Goal: Task Accomplishment & Management: Complete application form

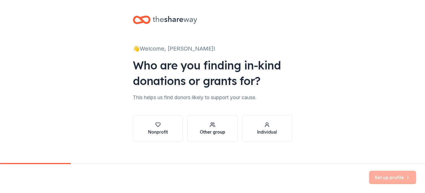
click at [223, 131] on div "Other group" at bounding box center [212, 131] width 25 height 7
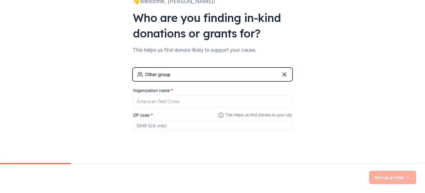
scroll to position [53, 0]
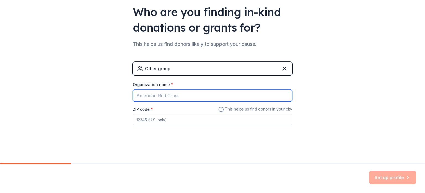
click at [239, 90] on input "Organization name *" at bounding box center [213, 95] width 160 height 12
type input "GABRIELS PLACE"
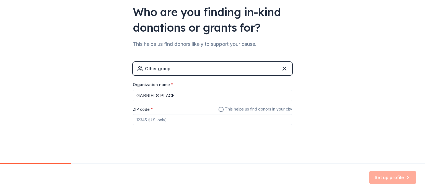
click at [171, 123] on input "ZIP code *" at bounding box center [213, 119] width 160 height 11
type input "30032"
click at [384, 175] on button "Set up profile" at bounding box center [393, 176] width 47 height 13
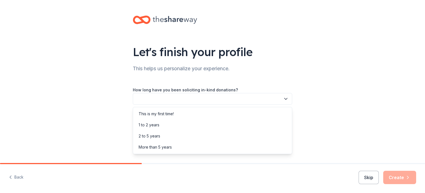
click at [255, 97] on button "button" at bounding box center [213, 99] width 160 height 12
click at [247, 111] on div "This is my first time!" at bounding box center [212, 113] width 157 height 11
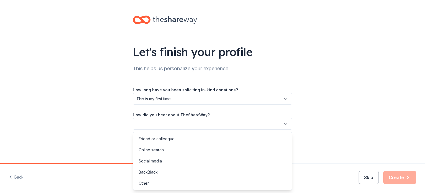
click at [246, 123] on button "button" at bounding box center [213, 124] width 160 height 12
click at [207, 186] on div "Other" at bounding box center [212, 182] width 157 height 11
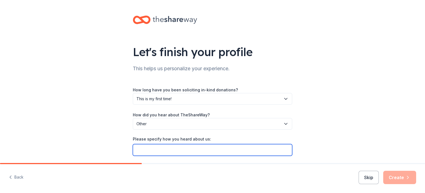
click at [234, 150] on input "Please specify how you heard about us:" at bounding box center [213, 150] width 160 height 12
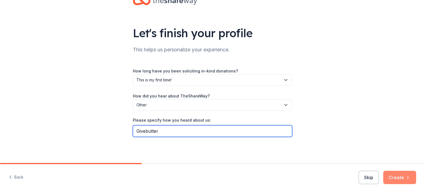
type input "Givebutter"
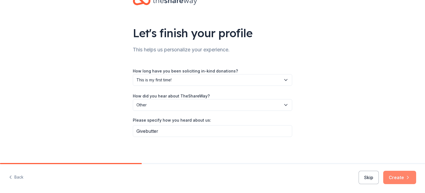
click at [414, 174] on button "Create" at bounding box center [400, 176] width 33 height 13
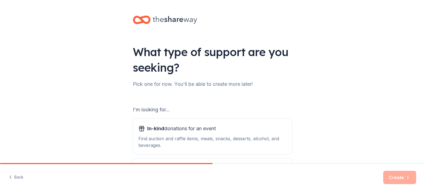
scroll to position [61, 0]
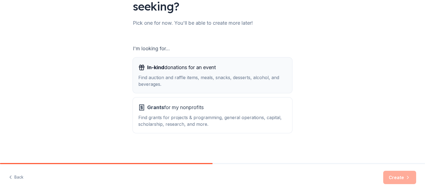
click at [232, 65] on div "In-kind donations for an event" at bounding box center [213, 67] width 148 height 9
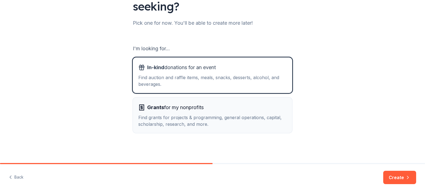
click at [228, 107] on div "Grants for my nonprofits" at bounding box center [213, 107] width 148 height 9
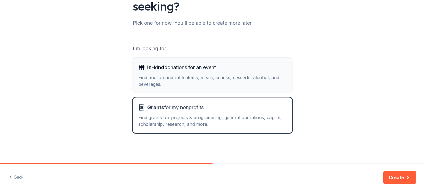
click at [229, 88] on button "In-kind donations for an event Find auction and raffle items, meals, snacks, de…" at bounding box center [213, 74] width 160 height 35
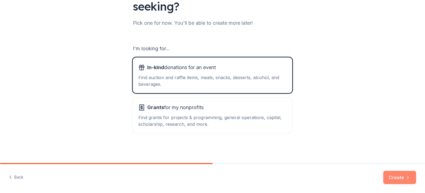
click at [404, 182] on button "Create" at bounding box center [400, 176] width 33 height 13
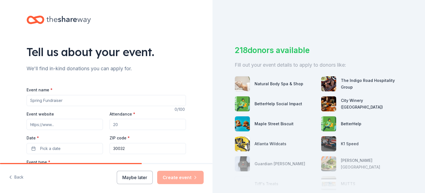
click at [178, 99] on input "Event name *" at bounding box center [107, 100] width 160 height 11
type input "Fall Fun Auction"
click at [71, 124] on input "Event website" at bounding box center [65, 124] width 76 height 11
paste input "https://givebutter.com/c/4Eg3dE"
type input "https://givebutter.com/c/4Eg3dE"
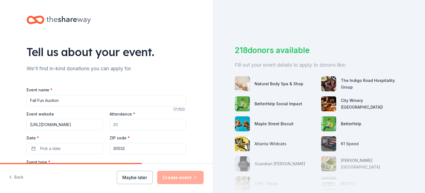
click at [124, 124] on input "Attendance *" at bounding box center [148, 124] width 76 height 11
type input "88"
click at [43, 143] on button "Pick a date" at bounding box center [65, 148] width 76 height 11
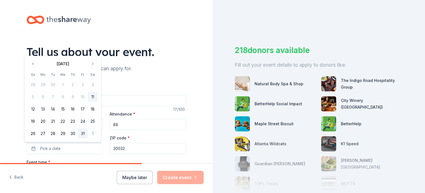
click at [82, 133] on button "31" at bounding box center [83, 133] width 10 height 10
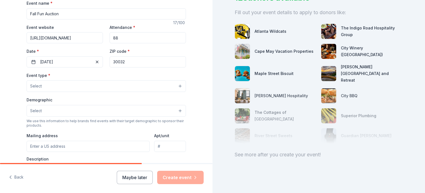
scroll to position [54, 0]
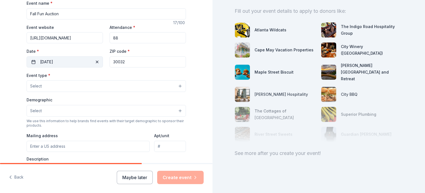
click at [63, 57] on button "10/31/2025" at bounding box center [65, 61] width 76 height 11
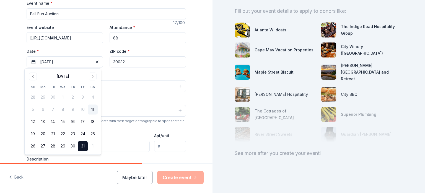
click at [95, 112] on button "11" at bounding box center [93, 109] width 10 height 10
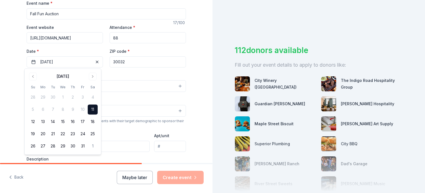
click at [162, 70] on div "Event name * Fall Fun Auction 17 /100 Event website https://givebutter.com/c/4E…" at bounding box center [107, 128] width 160 height 256
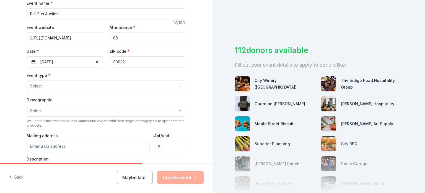
click at [146, 83] on button "Select" at bounding box center [107, 86] width 160 height 12
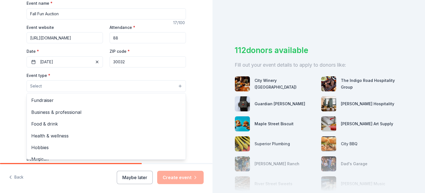
click at [78, 61] on div "Event name * Fall Fun Auction 17 /100 Event website https://givebutter.com/c/4E…" at bounding box center [107, 128] width 160 height 256
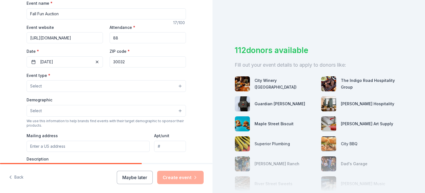
click at [78, 61] on button "10/11/2025" at bounding box center [65, 61] width 76 height 11
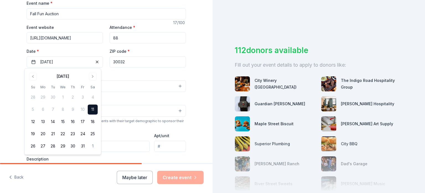
click at [80, 52] on label "Date *" at bounding box center [65, 51] width 76 height 6
click at [80, 56] on button "10/11/2025" at bounding box center [65, 61] width 76 height 11
click at [134, 104] on div "Demographic Select" at bounding box center [107, 106] width 160 height 20
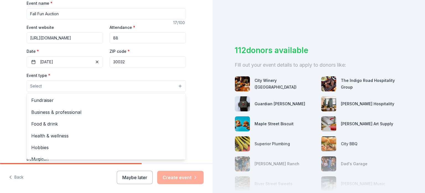
click at [87, 83] on button "Select" at bounding box center [107, 86] width 160 height 12
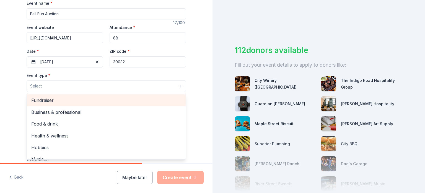
click at [112, 102] on span "Fundraiser" at bounding box center [106, 99] width 150 height 7
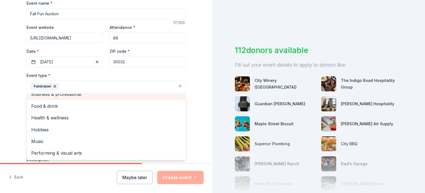
scroll to position [1, 0]
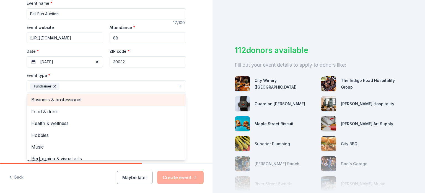
click at [96, 95] on div "Business & professional" at bounding box center [106, 100] width 159 height 12
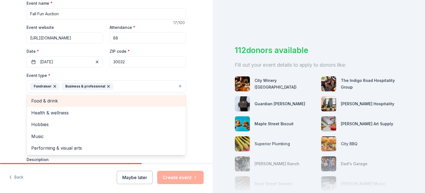
scroll to position [0, 0]
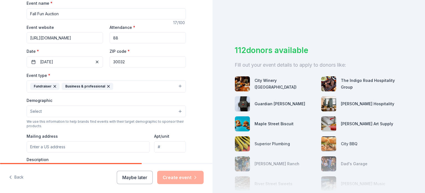
click at [107, 87] on div "Business & professional" at bounding box center [88, 86] width 52 height 7
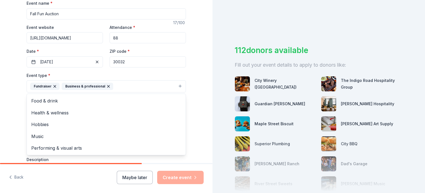
click at [107, 87] on icon "button" at bounding box center [108, 86] width 2 height 2
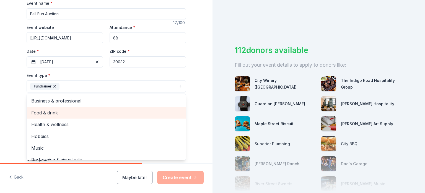
click at [92, 112] on span "Food & drink" at bounding box center [106, 112] width 150 height 7
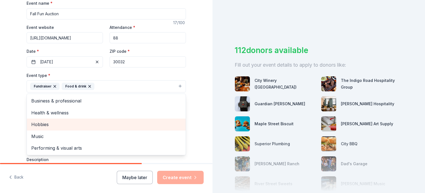
click at [41, 125] on span "Hobbies" at bounding box center [106, 123] width 150 height 7
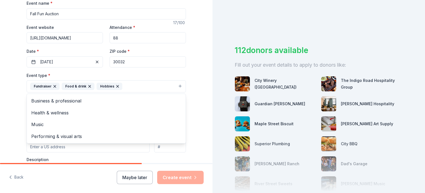
click at [0, 119] on div "Tell us about your event. We'll find in-kind donations you can apply for. Event…" at bounding box center [106, 98] width 213 height 369
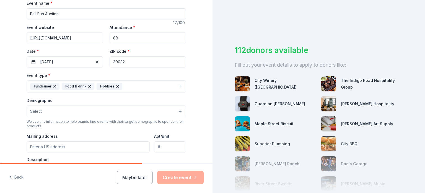
click at [117, 87] on icon "button" at bounding box center [118, 86] width 2 height 2
click at [88, 86] on icon "button" at bounding box center [90, 86] width 4 height 4
click at [51, 115] on button "Select" at bounding box center [107, 111] width 160 height 12
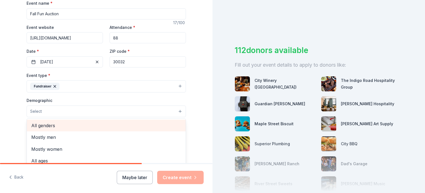
click at [47, 122] on span "All genders" at bounding box center [106, 125] width 150 height 7
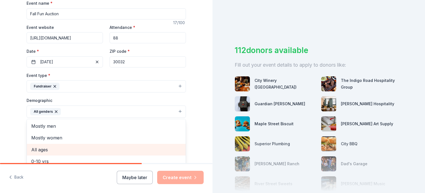
click at [44, 149] on span "All ages" at bounding box center [106, 149] width 150 height 7
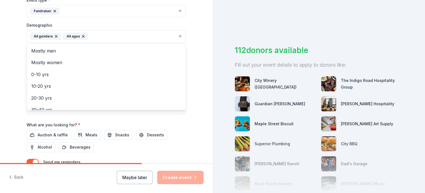
click at [196, 45] on div "Tell us about your event. We'll find in-kind donations you can apply for. Event…" at bounding box center [106, 24] width 213 height 370
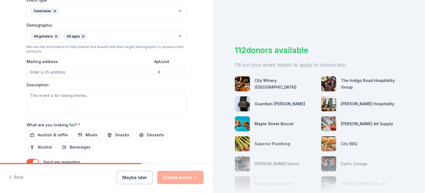
click at [109, 71] on input "Mailing address" at bounding box center [88, 71] width 123 height 11
type input "3279 Memorial Dr"
click at [84, 98] on textarea at bounding box center [107, 101] width 160 height 25
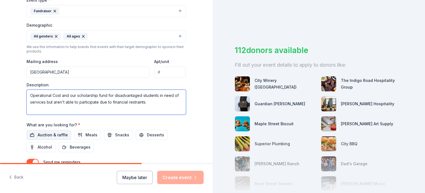
type textarea "Operational Cost and our scholarship fund for disadvantaged students in need of…"
click at [28, 134] on button "Auction & raffle" at bounding box center [49, 135] width 45 height 10
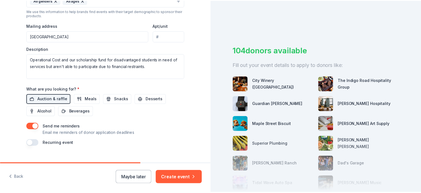
scroll to position [207, 0]
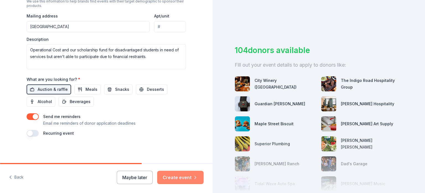
click at [198, 175] on icon "button" at bounding box center [196, 177] width 6 height 6
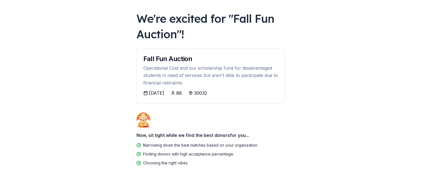
scroll to position [34, 0]
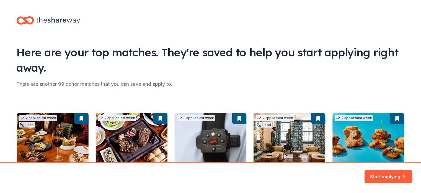
scroll to position [70, 0]
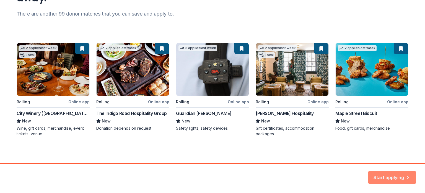
click at [400, 177] on button "Start applying" at bounding box center [392, 173] width 48 height 13
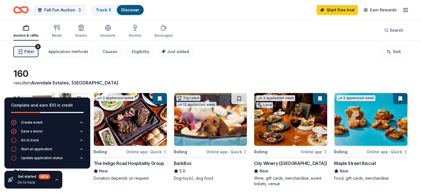
click at [57, 178] on icon "button" at bounding box center [57, 179] width 4 height 4
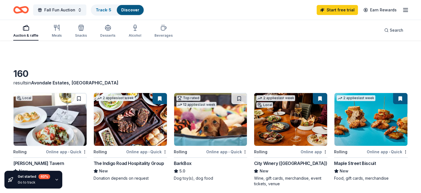
scroll to position [168, 0]
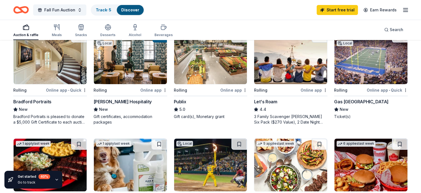
click at [232, 87] on div "Online app" at bounding box center [233, 89] width 27 height 7
click at [402, 9] on icon "button" at bounding box center [405, 10] width 7 height 7
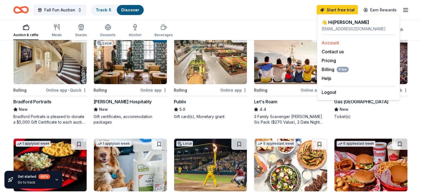
click at [337, 41] on link "Account" at bounding box center [330, 43] width 17 height 6
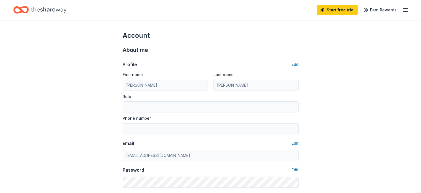
click at [402, 9] on icon "button" at bounding box center [405, 10] width 7 height 7
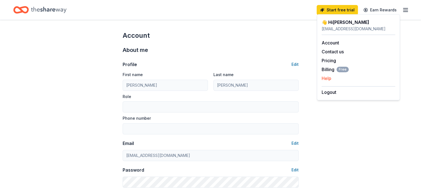
click at [327, 75] on button "Help" at bounding box center [327, 78] width 10 height 7
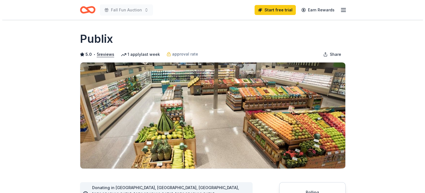
scroll to position [168, 0]
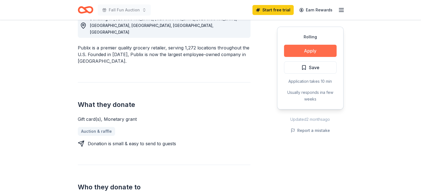
click at [313, 53] on button "Apply" at bounding box center [310, 51] width 53 height 12
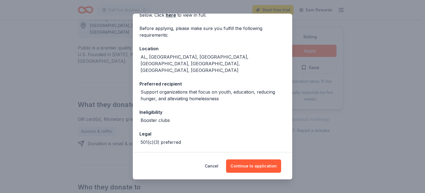
scroll to position [44, 0]
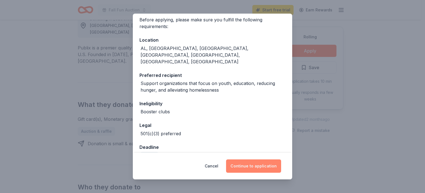
click at [250, 165] on button "Continue to application" at bounding box center [253, 165] width 55 height 13
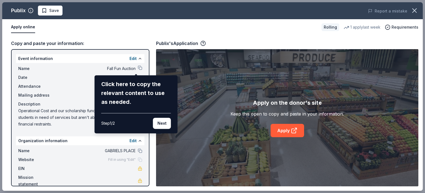
click at [244, 27] on div "Publix Save Report a mistake Apply online Rolling 1 apply last week Requirement…" at bounding box center [212, 96] width 421 height 188
click at [158, 121] on button "Next" at bounding box center [162, 122] width 18 height 11
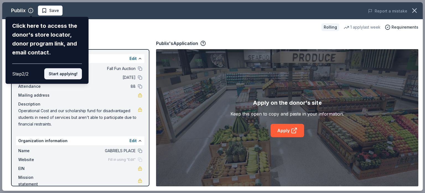
click at [53, 71] on button "Start applying!" at bounding box center [63, 73] width 38 height 11
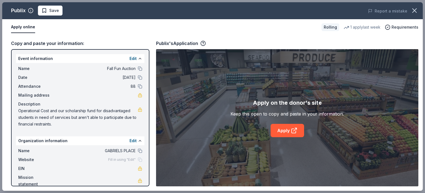
click at [50, 9] on div "Publix Save Report a mistake Apply online Rolling 1 apply last week Requirement…" at bounding box center [212, 96] width 421 height 188
click at [46, 9] on div "Publix Save Report a mistake Apply online Rolling 1 apply last week Requirement…" at bounding box center [212, 96] width 421 height 188
click at [79, 141] on div "Publix Save Report a mistake Apply online Rolling 1 apply last week Requirement…" at bounding box center [212, 96] width 421 height 188
click at [148, 178] on div "Publix Save Report a mistake Apply online Rolling 1 apply last week Requirement…" at bounding box center [212, 96] width 421 height 188
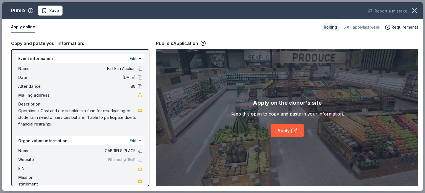
click at [138, 169] on div "Publix Save Report a mistake Apply online Rolling 1 apply last week Requirement…" at bounding box center [212, 96] width 421 height 188
click at [292, 130] on icon at bounding box center [294, 131] width 4 height 4
